Goal: Task Accomplishment & Management: Complete application form

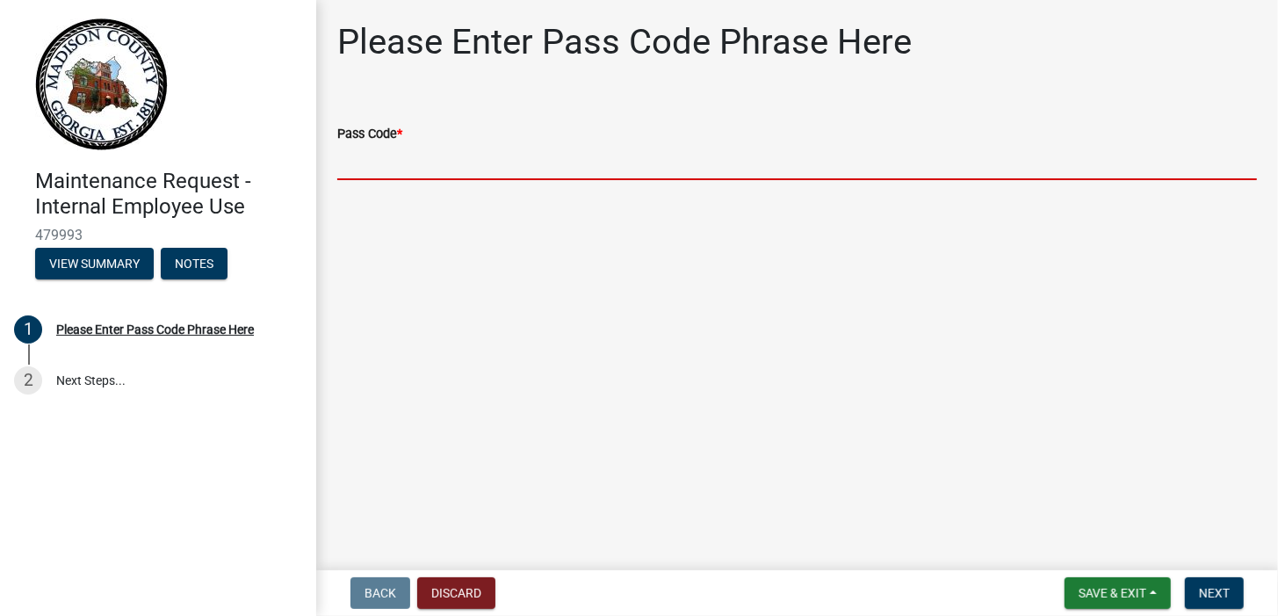
click at [439, 156] on input "Pass Code *" at bounding box center [797, 162] width 920 height 36
type input "bgmr2025"
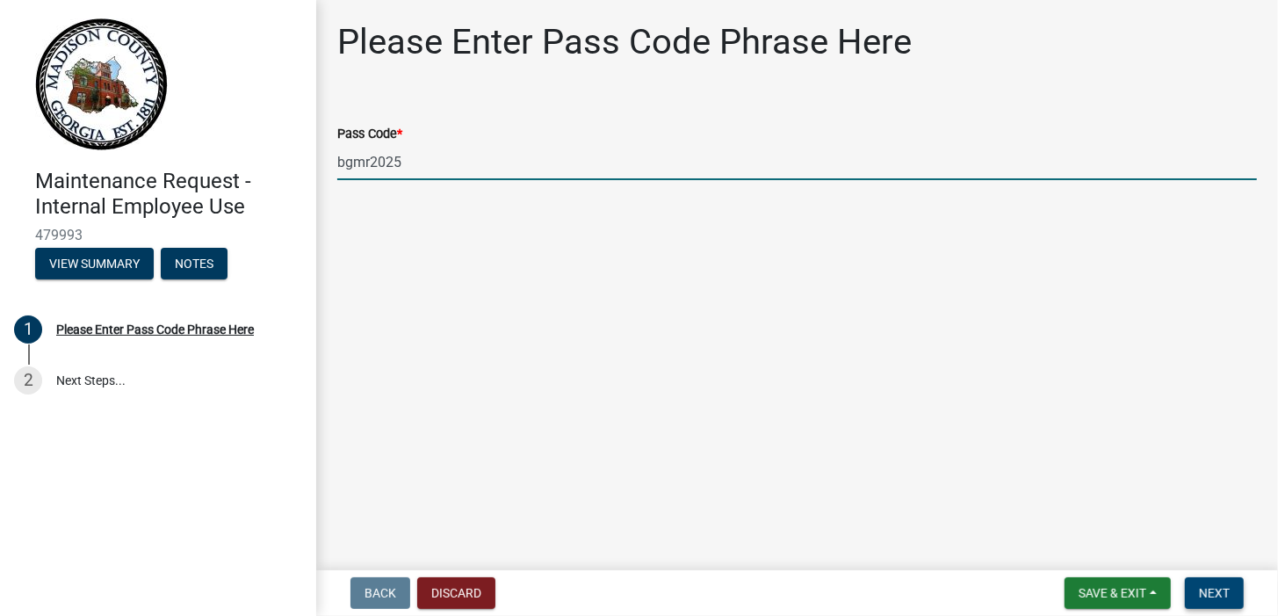
click at [1222, 601] on button "Next" at bounding box center [1214, 593] width 59 height 32
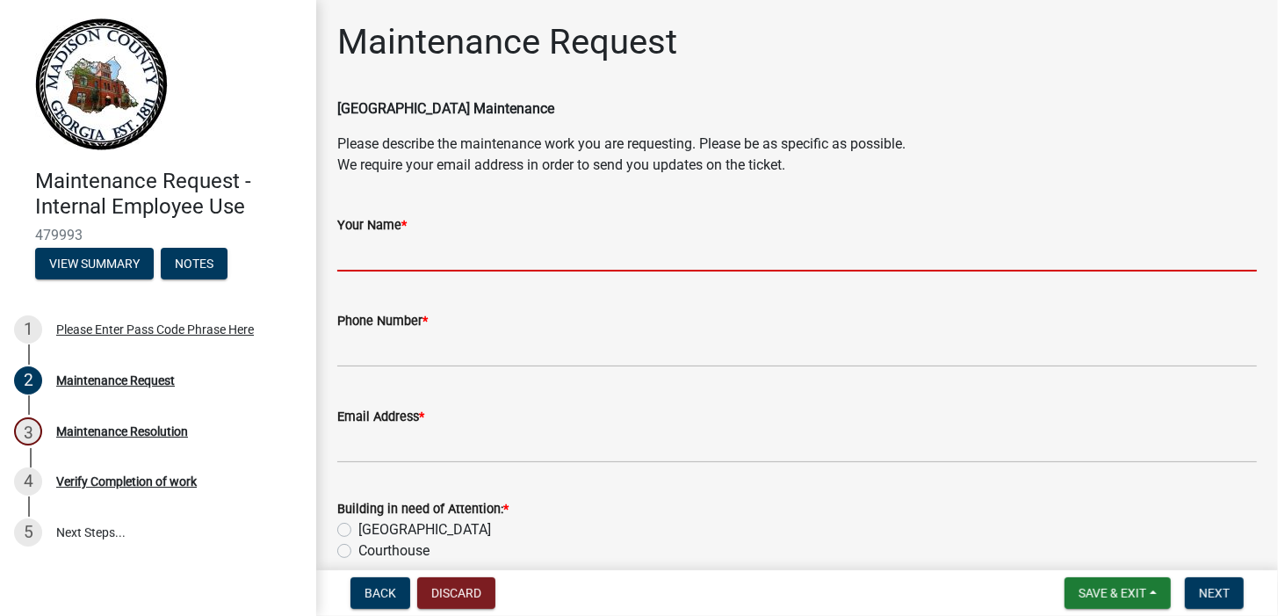
click at [383, 253] on input "Your Name *" at bounding box center [797, 253] width 920 height 36
type input "[PERSON_NAME]"
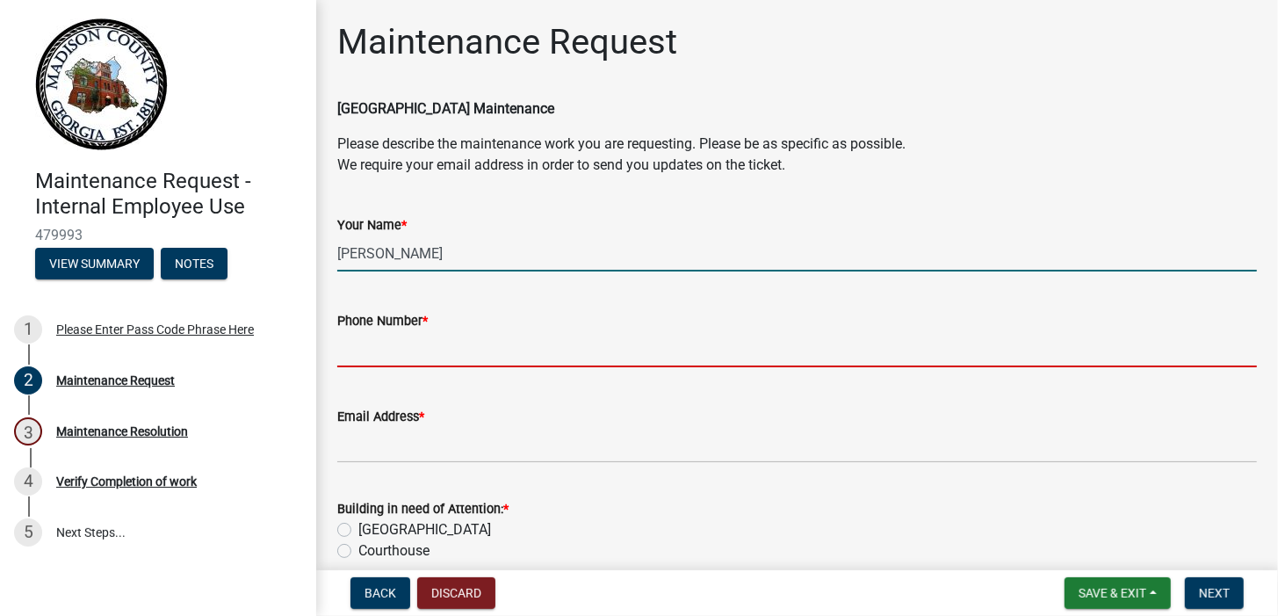
type input "7067959865"
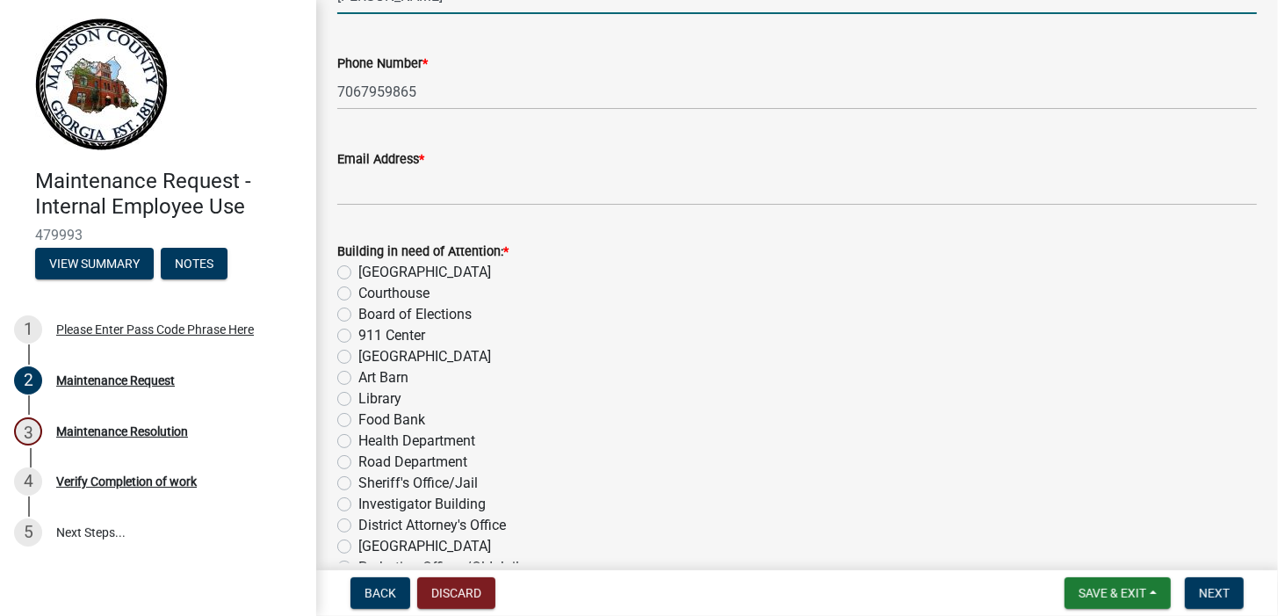
scroll to position [264, 0]
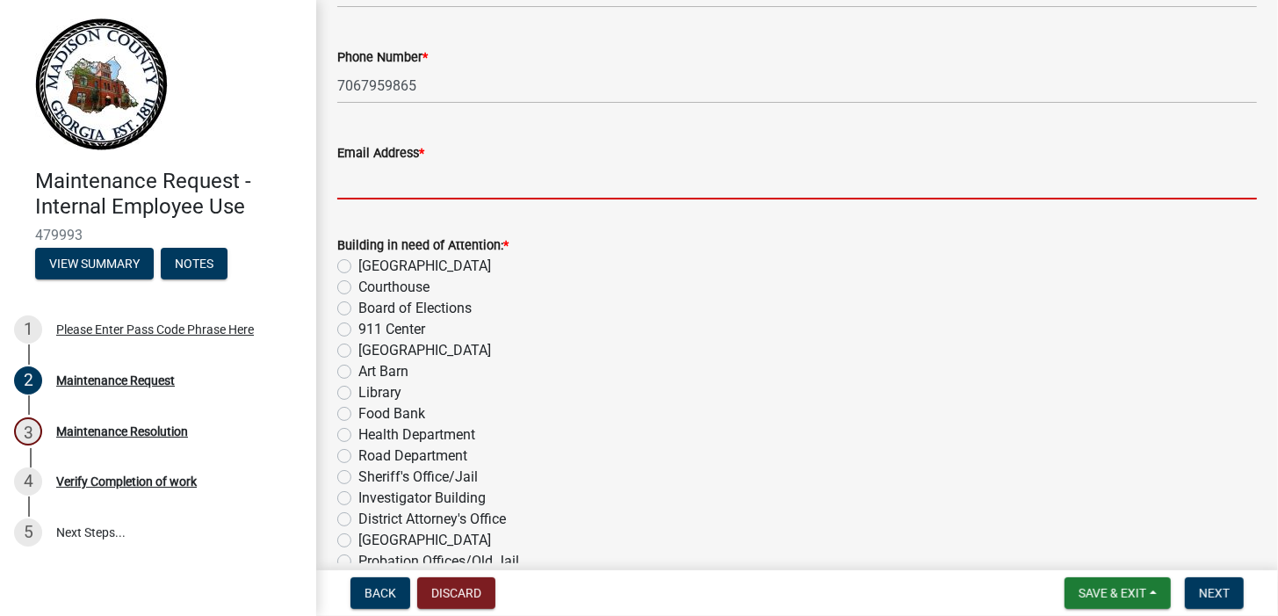
click at [492, 184] on input "Email Address *" at bounding box center [797, 181] width 920 height 36
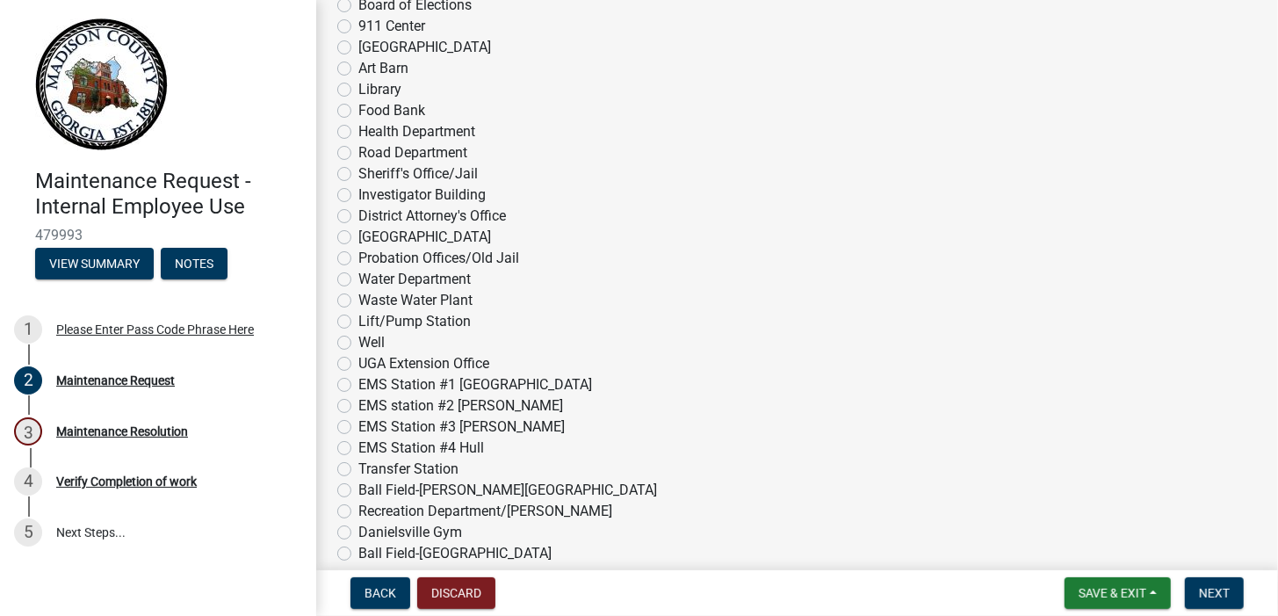
scroll to position [527, 0]
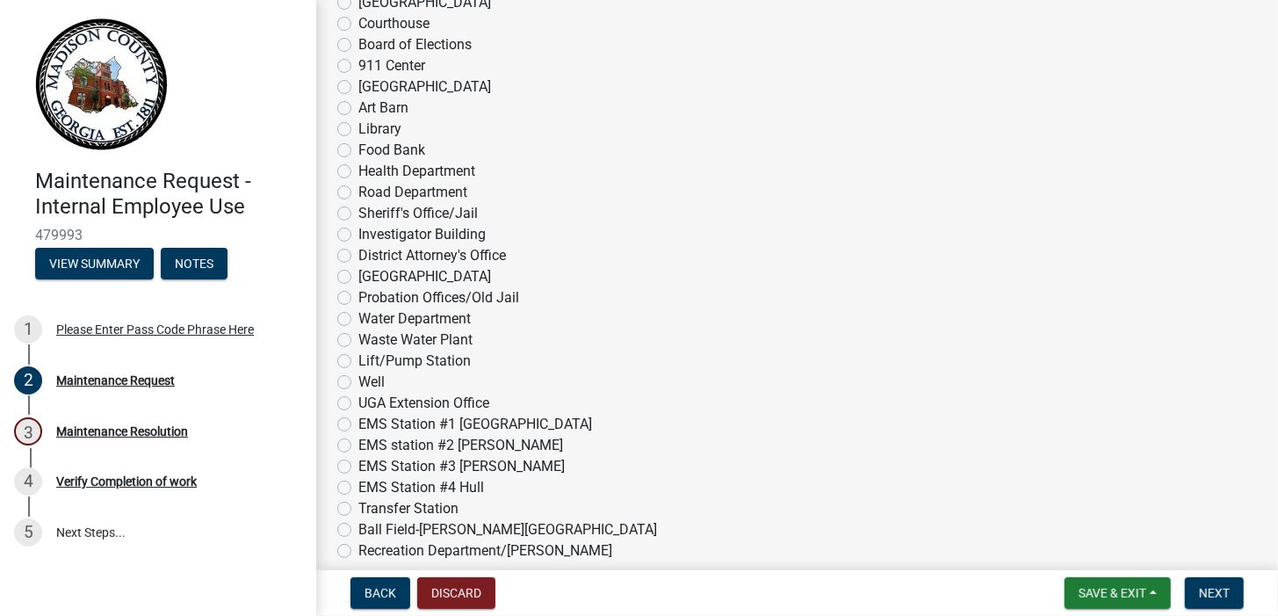
type input "[EMAIL_ADDRESS][DOMAIN_NAME]"
click at [358, 317] on label "Water Department" at bounding box center [414, 318] width 112 height 21
click at [358, 317] on input "Water Department" at bounding box center [363, 313] width 11 height 11
radio input "true"
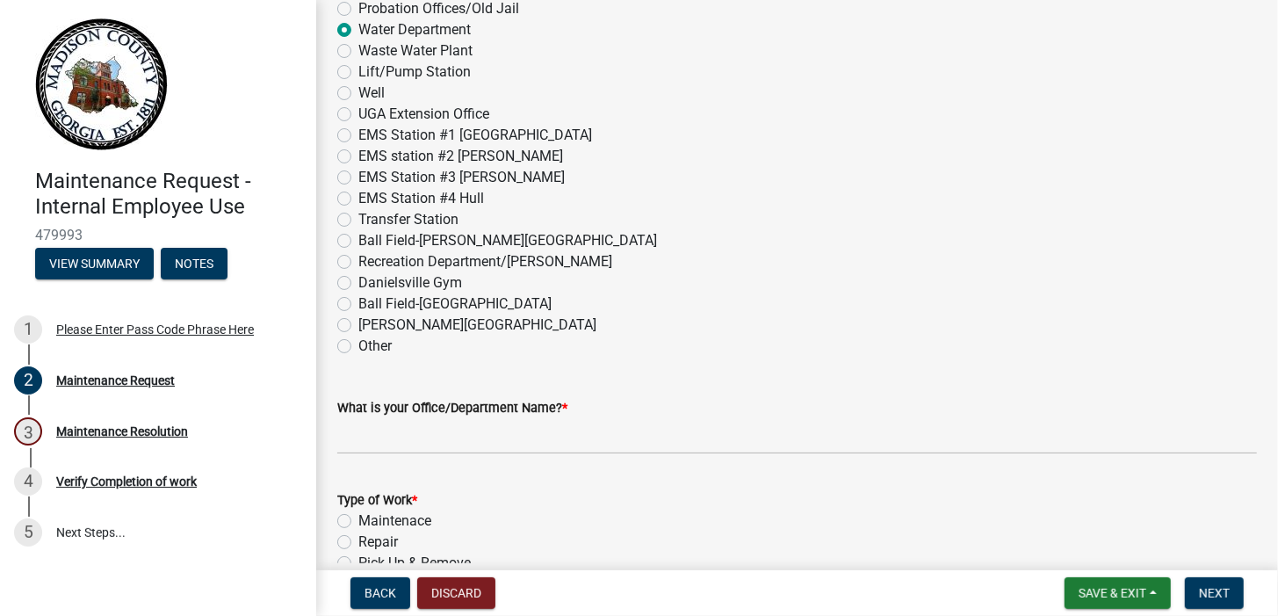
scroll to position [878, 0]
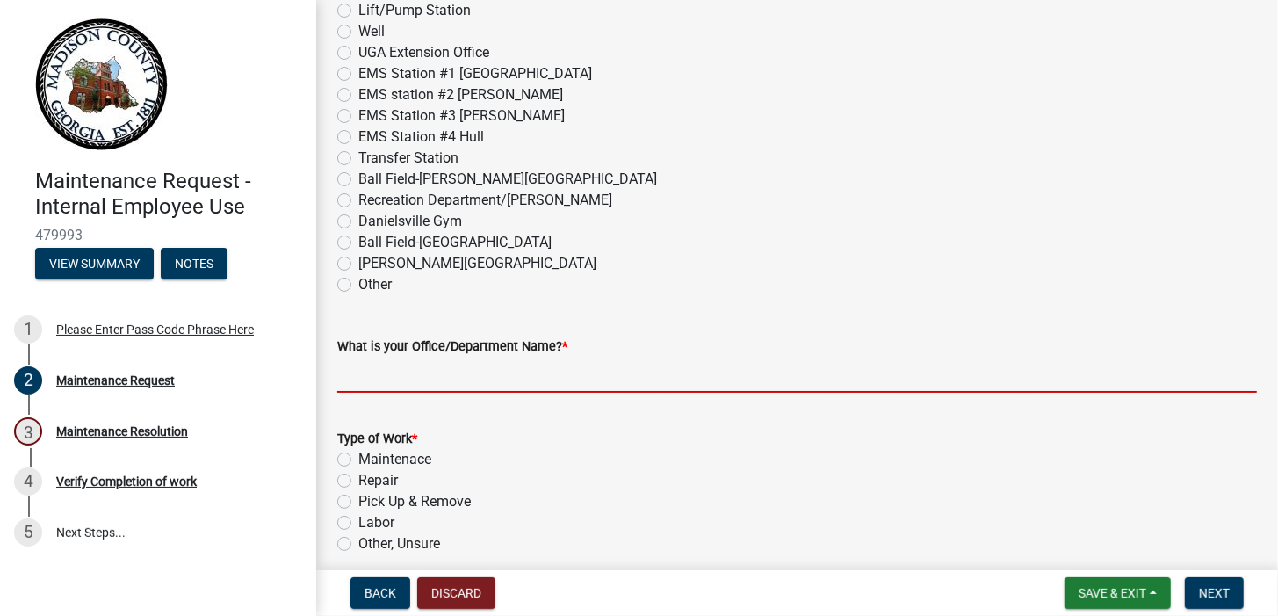
click at [506, 385] on input "What is your Office/Department Name? *" at bounding box center [797, 375] width 920 height 36
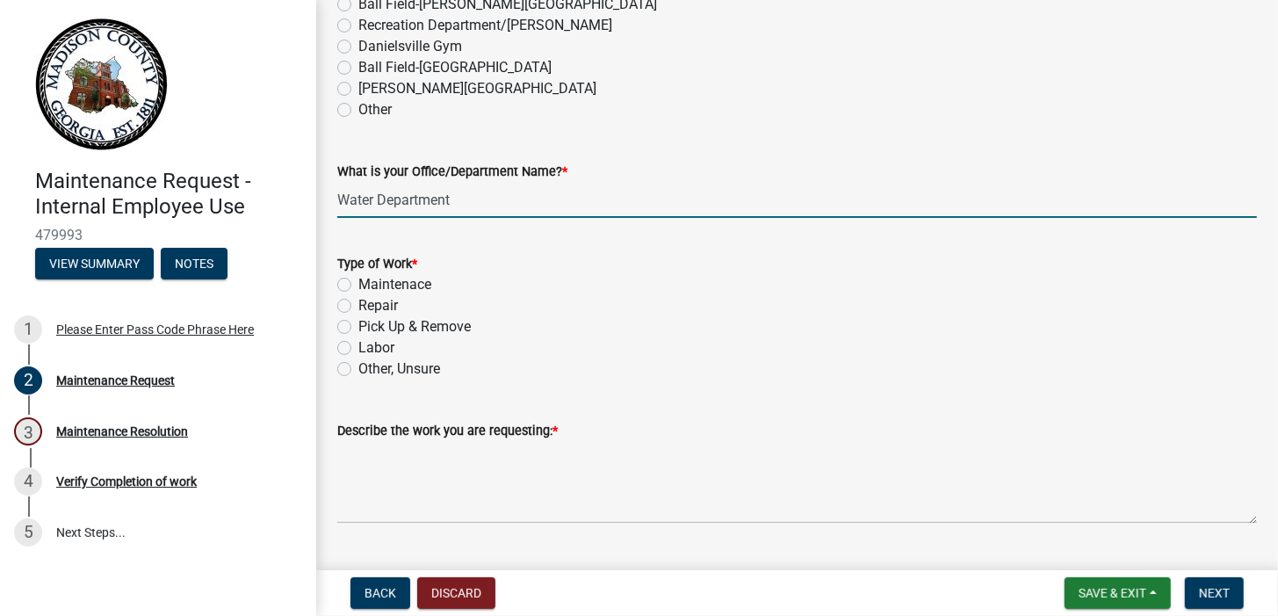
scroll to position [1054, 0]
type input "Water Department"
click at [358, 365] on label "Other, Unsure" at bounding box center [399, 367] width 82 height 21
click at [358, 365] on input "Other, Unsure" at bounding box center [363, 362] width 11 height 11
radio input "true"
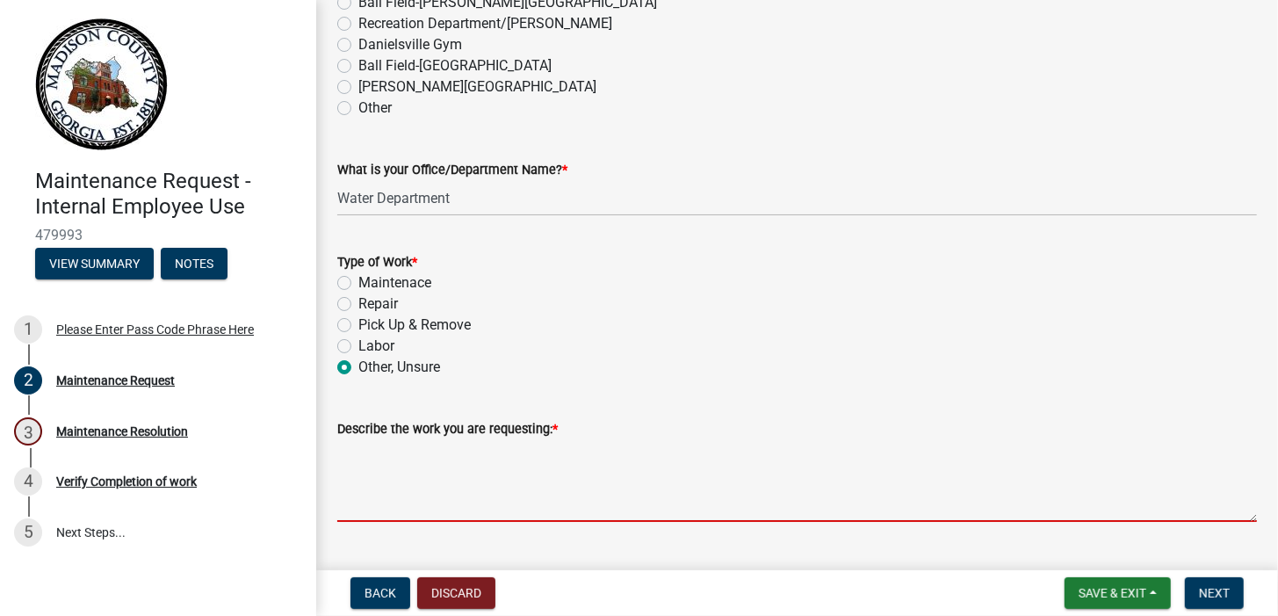
click at [417, 503] on textarea "Describe the work you are requesting: *" at bounding box center [797, 480] width 920 height 83
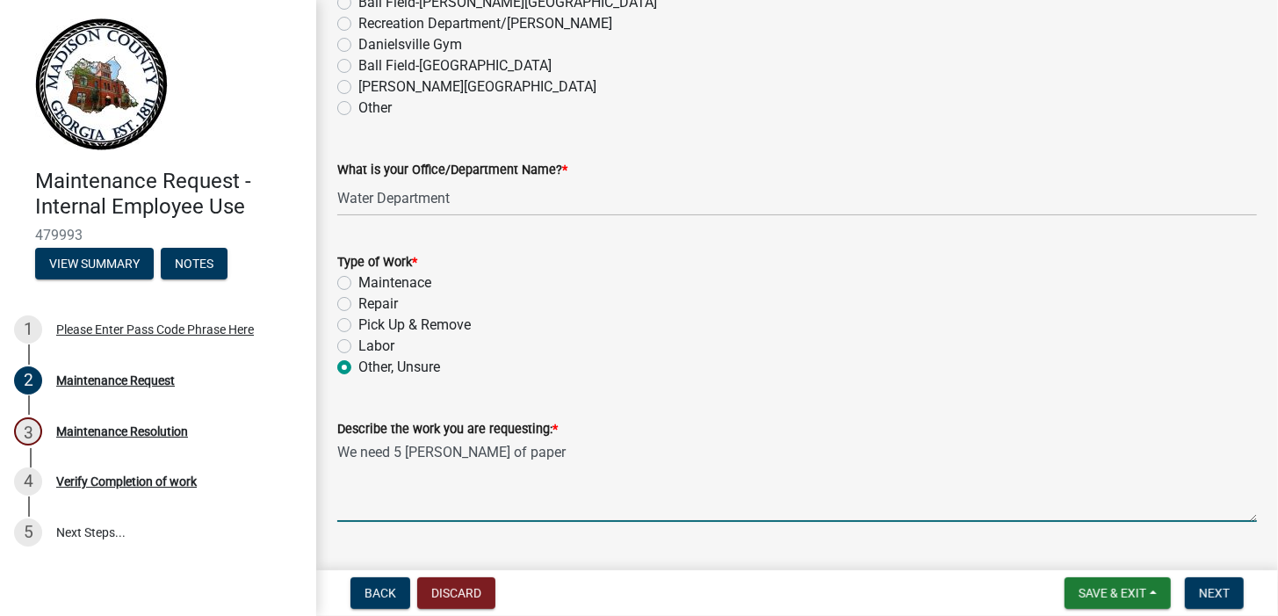
click at [512, 452] on textarea "We need 5 [PERSON_NAME] of paper" at bounding box center [797, 480] width 920 height 83
type textarea "We need 5 [PERSON_NAME] of paper, please."
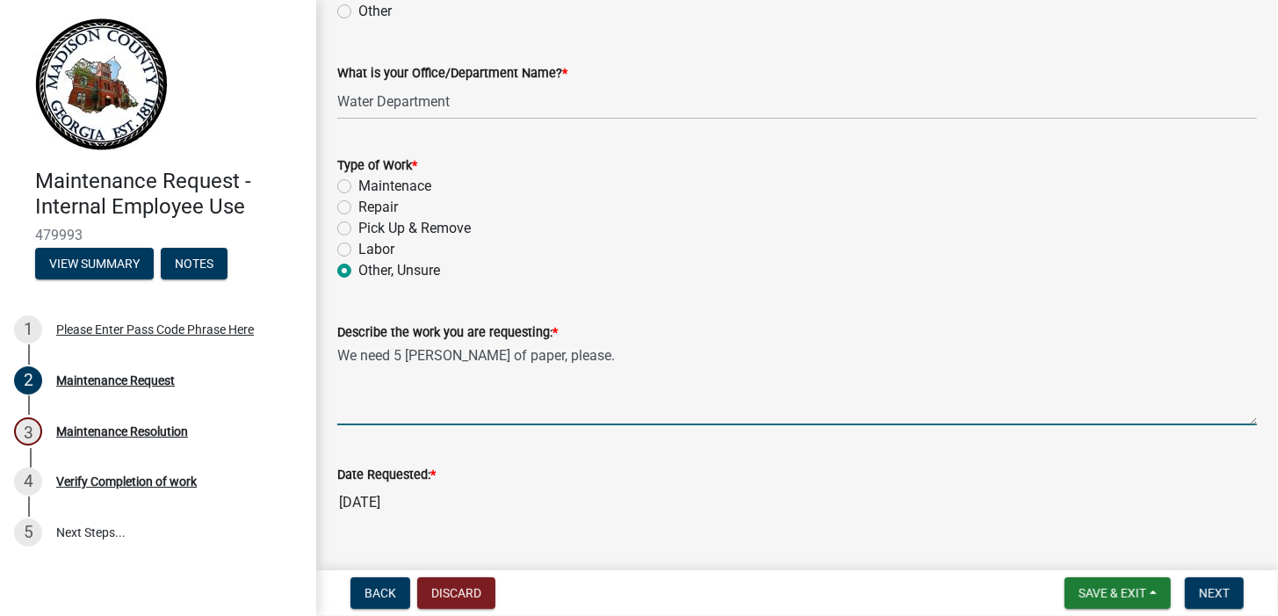
scroll to position [1260, 0]
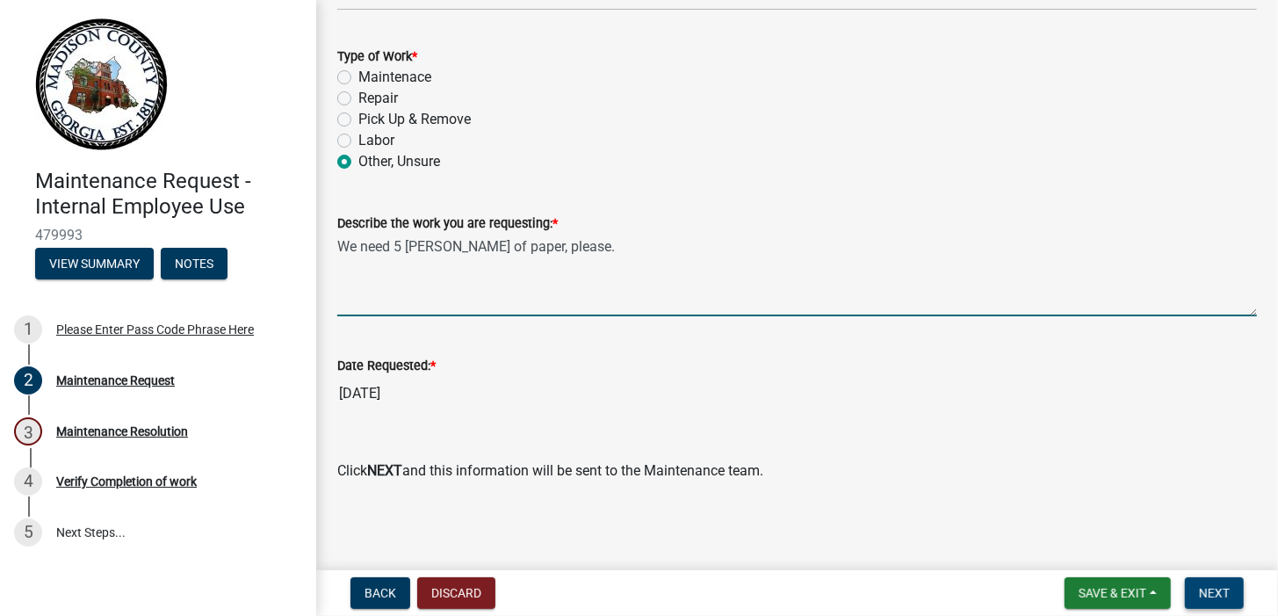
click at [1219, 590] on span "Next" at bounding box center [1214, 593] width 31 height 14
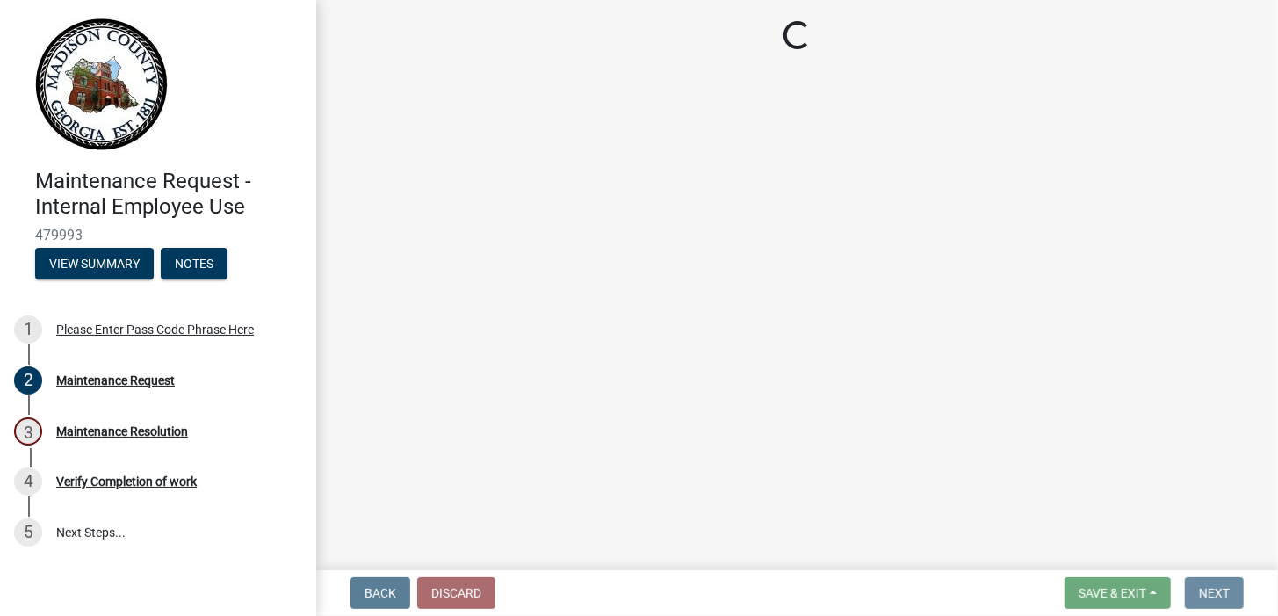
scroll to position [0, 0]
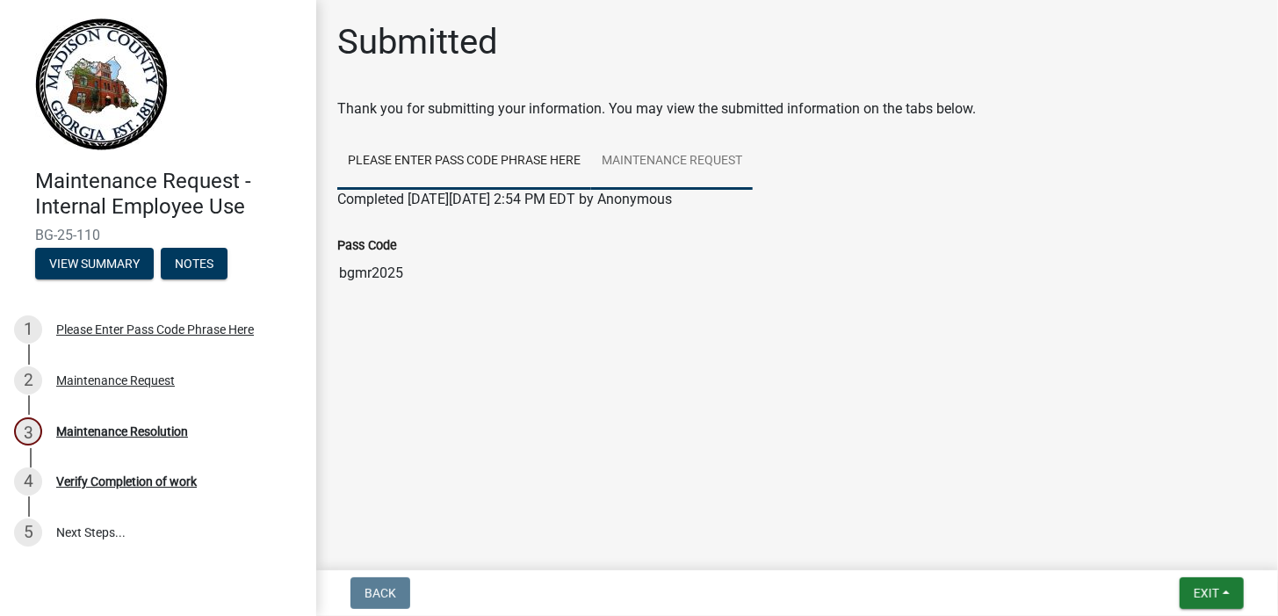
click at [689, 162] on link "Maintenance Request" at bounding box center [672, 162] width 162 height 56
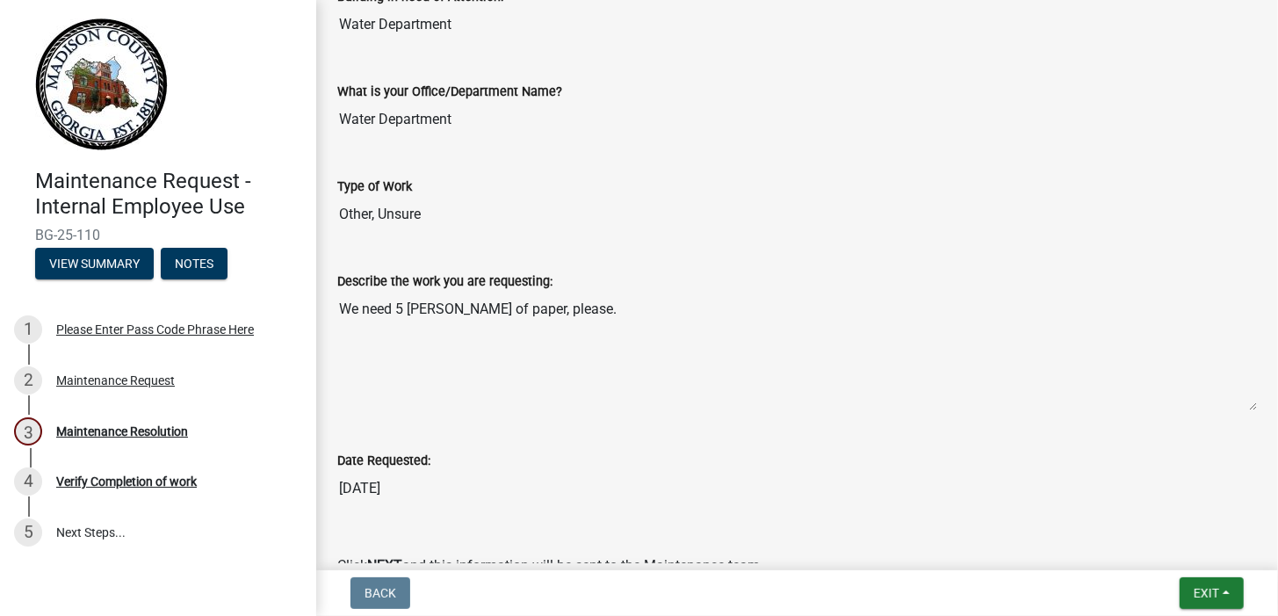
scroll to position [737, 0]
